Goal: Find specific page/section: Find specific page/section

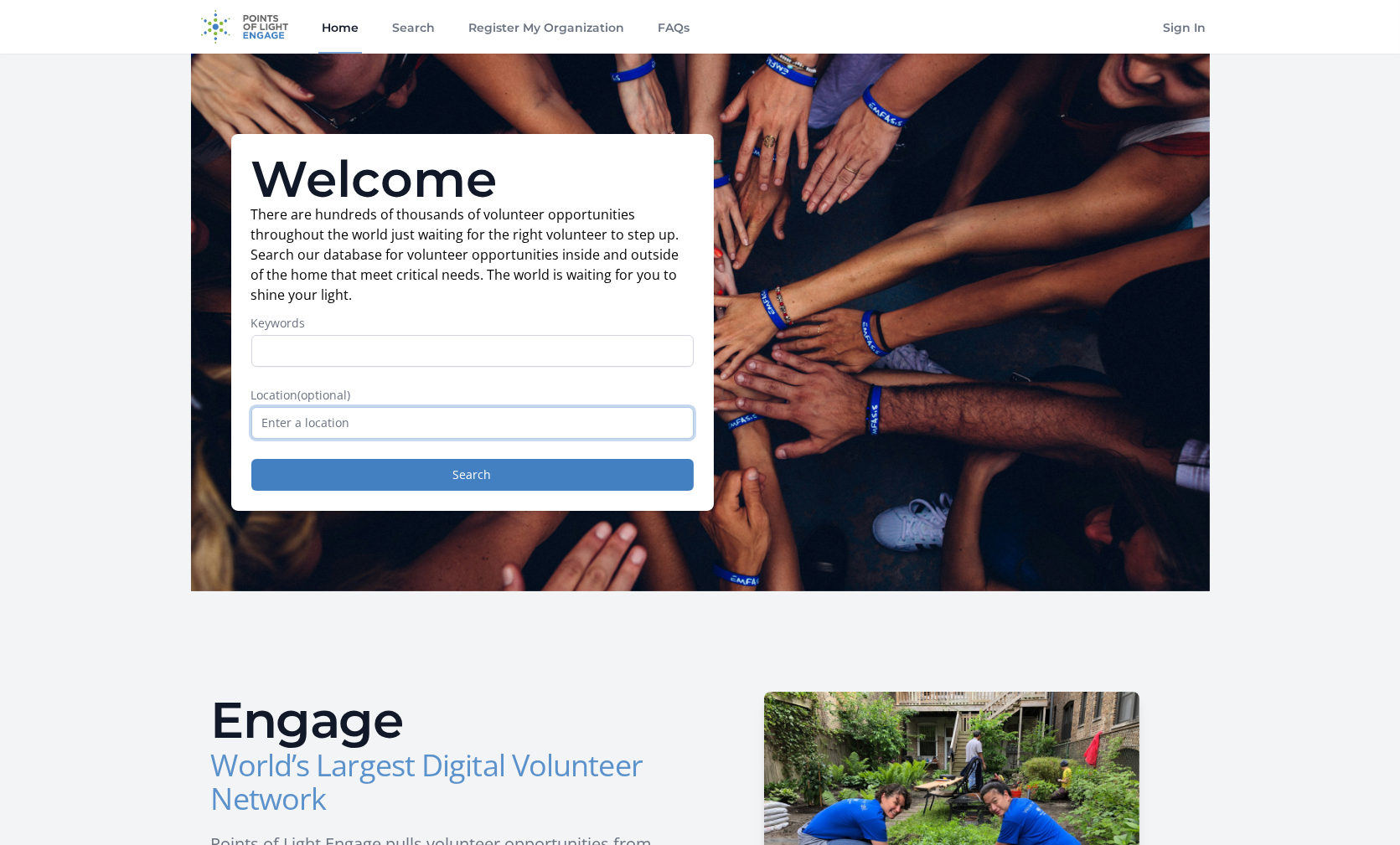
click at [299, 432] on input "text" at bounding box center [471, 423] width 442 height 32
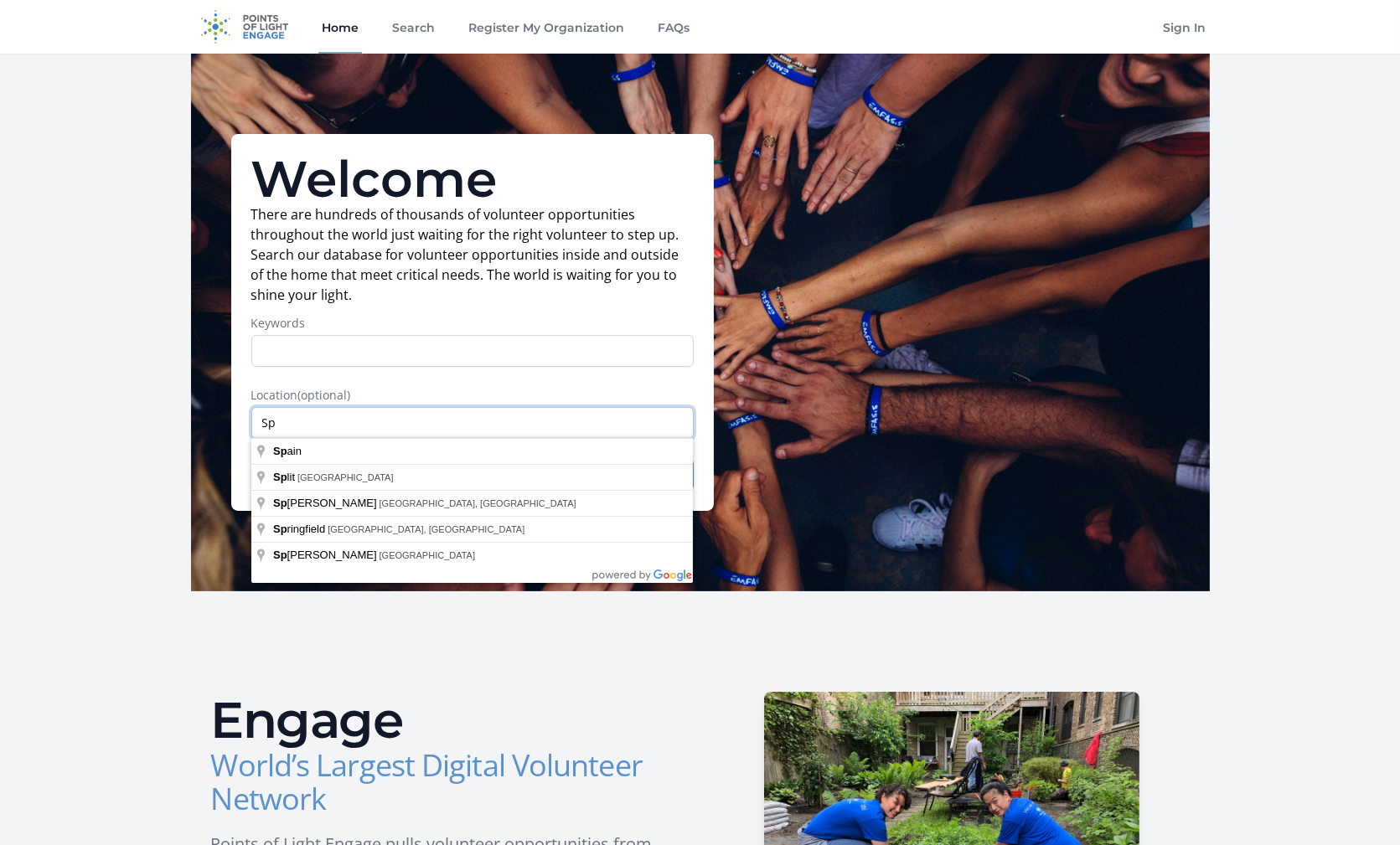
type input "S"
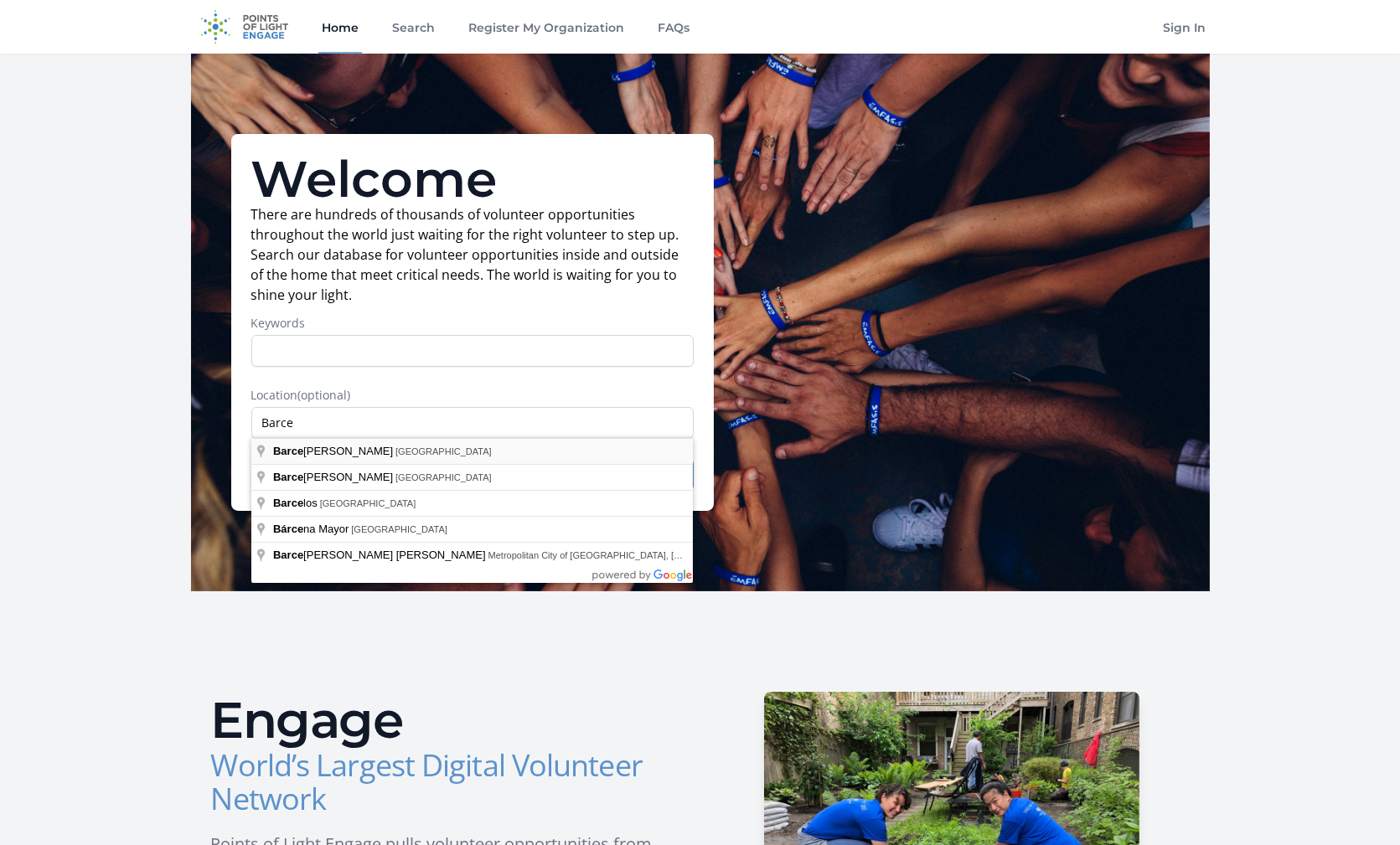
type input "[GEOGRAPHIC_DATA], [GEOGRAPHIC_DATA]"
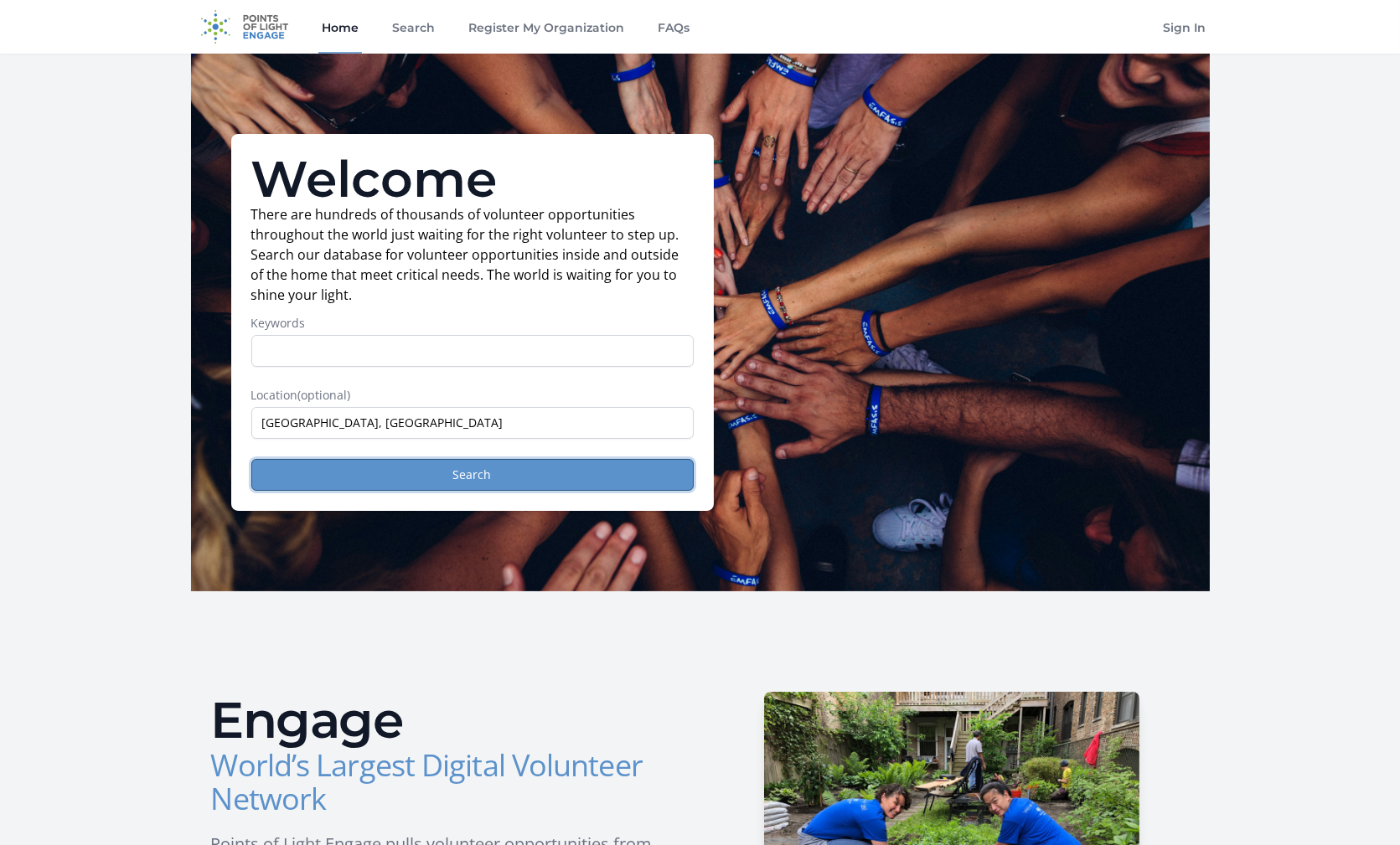
click at [335, 472] on button "Search" at bounding box center [471, 475] width 442 height 32
